Goal: Communication & Community: Answer question/provide support

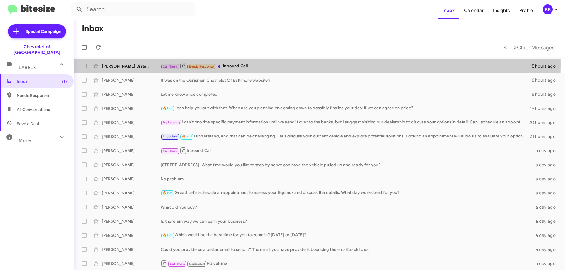
click at [250, 65] on div "Call Them Needs Response Inbound Call" at bounding box center [345, 65] width 369 height 7
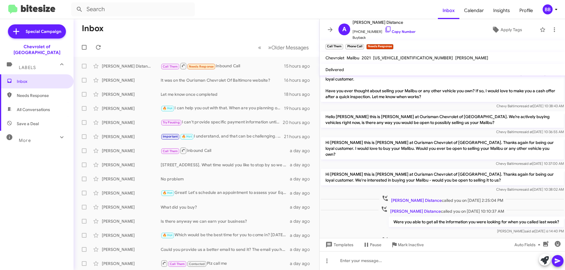
scroll to position [128, 0]
drag, startPoint x: 390, startPoint y: 197, endPoint x: 501, endPoint y: 198, distance: 111.2
click at [501, 216] on p "Were you able to get all the information you were looking for when you called l…" at bounding box center [475, 221] width 175 height 11
copy p "ere you able to get all the information you were looking for"
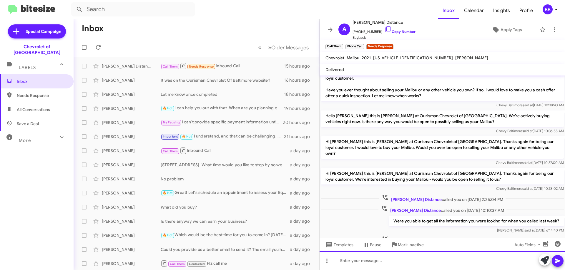
click at [413, 258] on div at bounding box center [441, 260] width 245 height 19
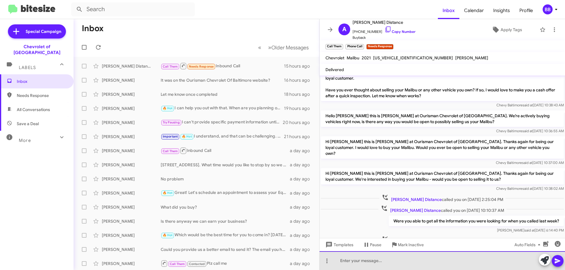
paste div
drag, startPoint x: 361, startPoint y: 261, endPoint x: 310, endPoint y: 261, distance: 51.2
click at [310, 261] on div "Inbox « Previous » Next Older Messages [PERSON_NAME] Distance Call Them Needs R…" at bounding box center [319, 144] width 491 height 251
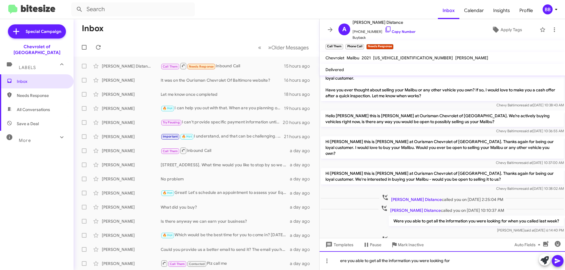
click at [388, 260] on div "ere you able to get all the information you were looking for" at bounding box center [441, 260] width 245 height 19
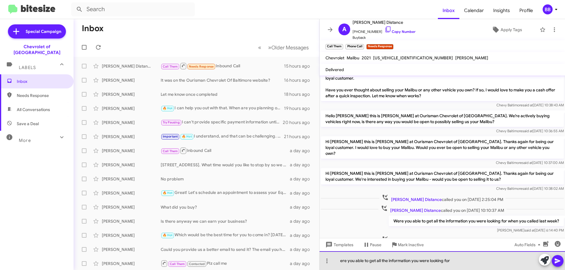
drag, startPoint x: 340, startPoint y: 261, endPoint x: 344, endPoint y: 261, distance: 4.4
click at [342, 261] on div "ere you able to get all the information you were looking for" at bounding box center [441, 260] width 245 height 19
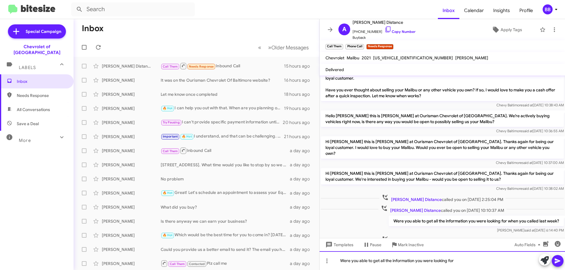
click at [473, 262] on div "Were you able to get all the information you were looking for" at bounding box center [441, 260] width 245 height 19
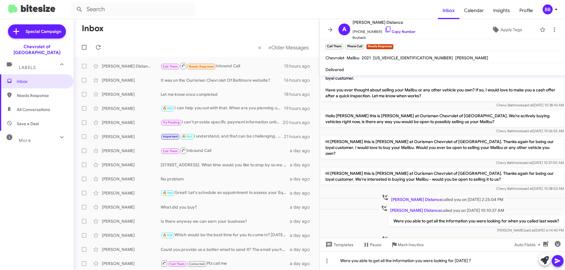
click at [560, 261] on icon at bounding box center [557, 261] width 6 height 5
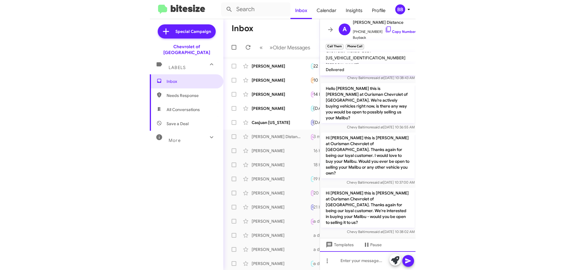
scroll to position [150, 0]
